Goal: Task Accomplishment & Management: Manage account settings

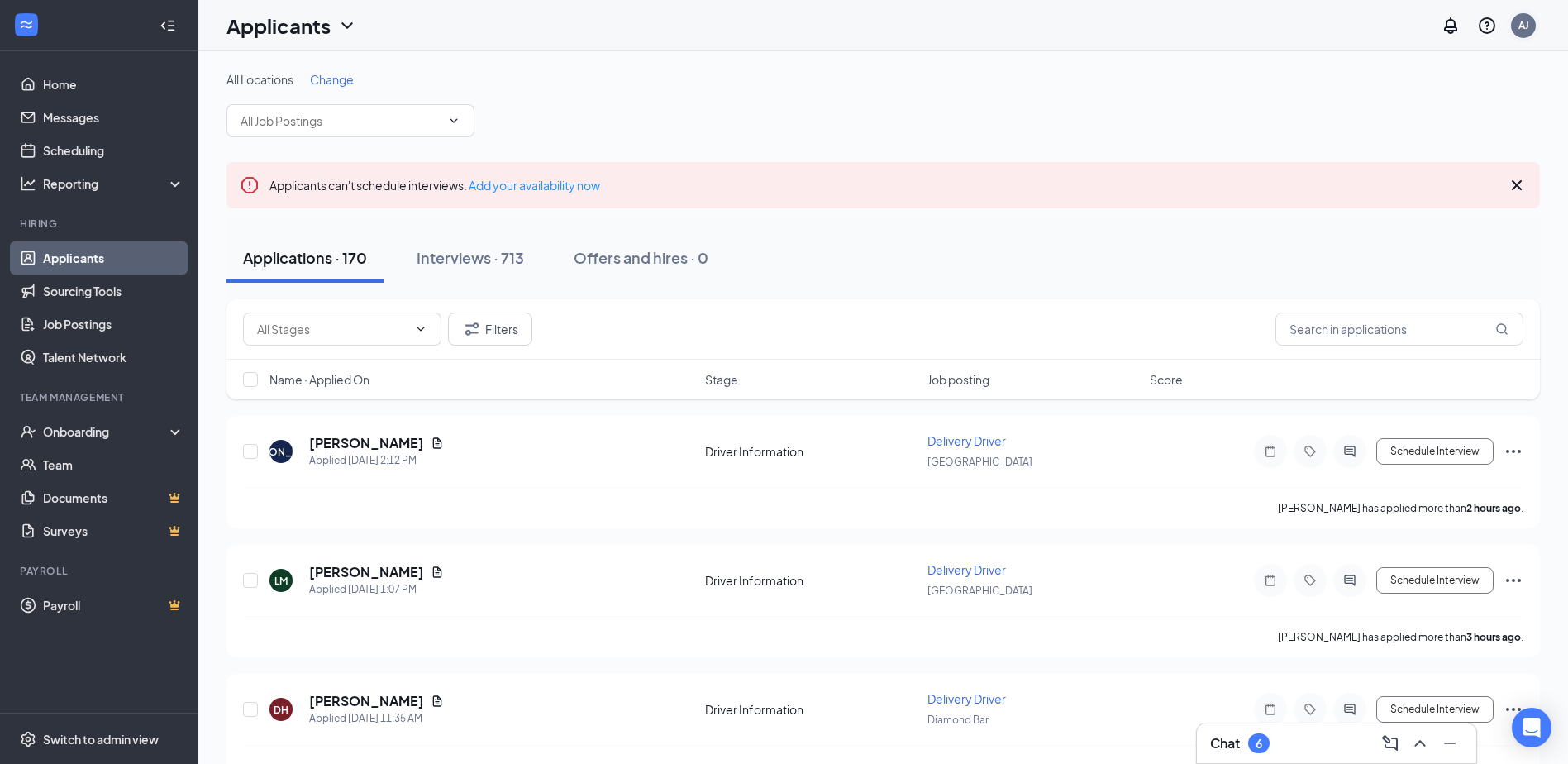
click at [1533, 30] on div "AJ" at bounding box center [1523, 26] width 25 height 25
click at [1404, 122] on link "My profile" at bounding box center [1441, 129] width 179 height 17
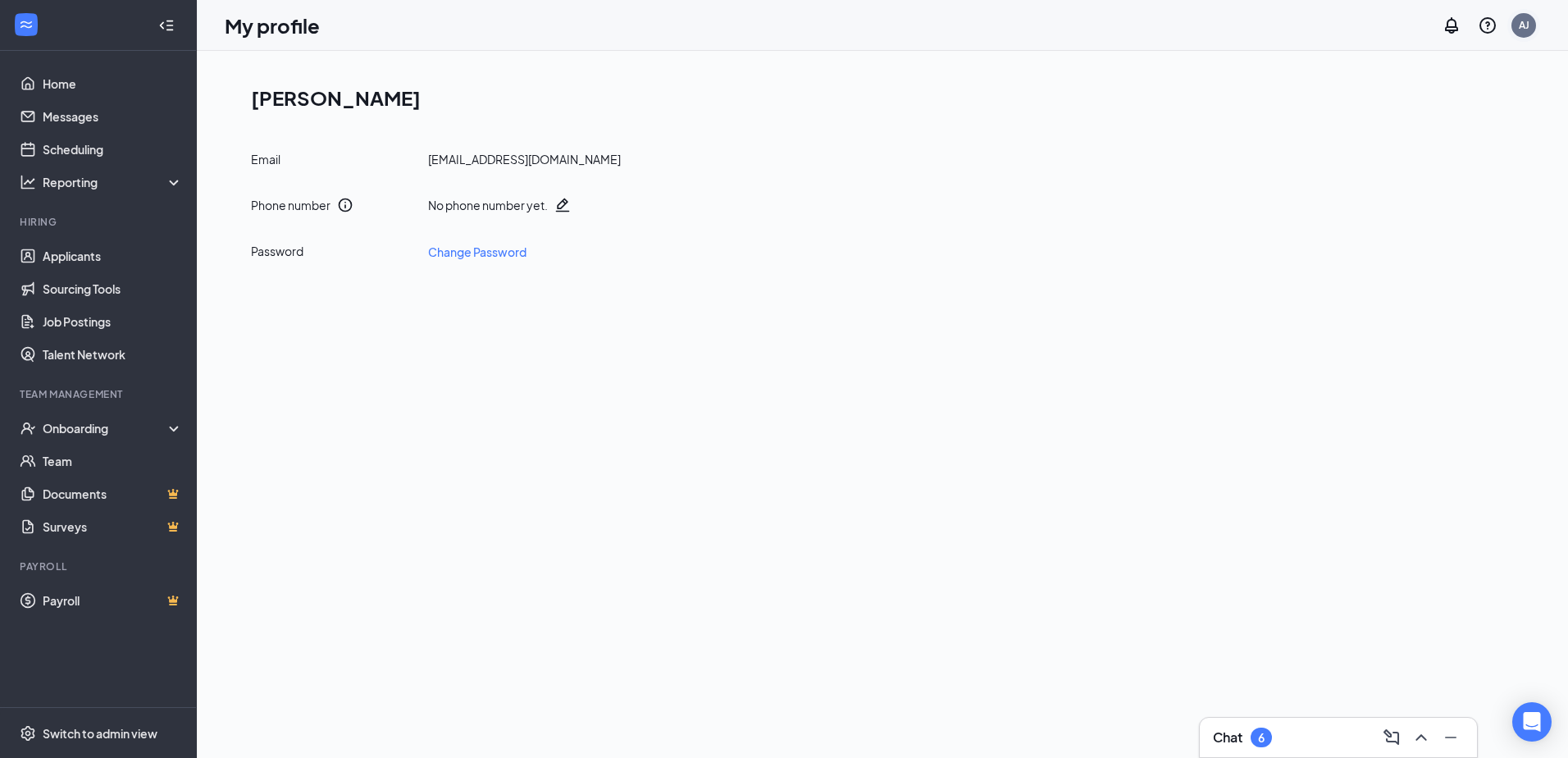
click at [1523, 22] on div "AJ" at bounding box center [1524, 25] width 11 height 14
click at [1448, 153] on link "Account settings" at bounding box center [1442, 161] width 177 height 16
